Goal: Check status

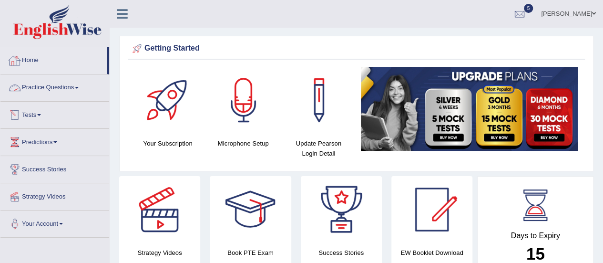
click at [36, 117] on link "Tests" at bounding box center [54, 114] width 109 height 24
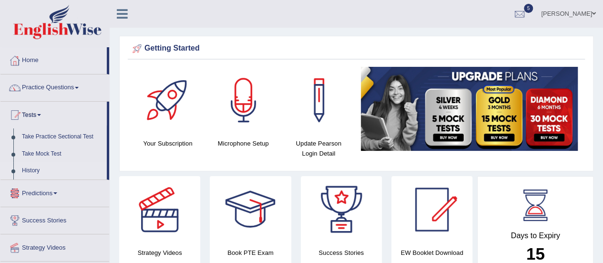
click at [34, 171] on link "History" at bounding box center [62, 170] width 89 height 17
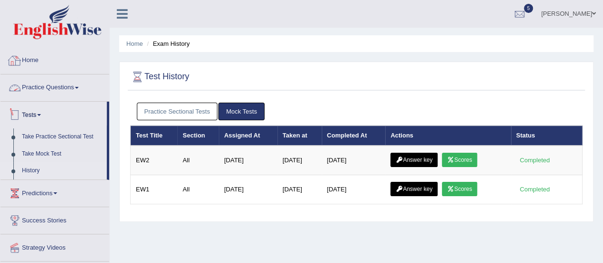
click at [205, 115] on link "Practice Sectional Tests" at bounding box center [177, 112] width 81 height 18
